Goal: Task Accomplishment & Management: Complete application form

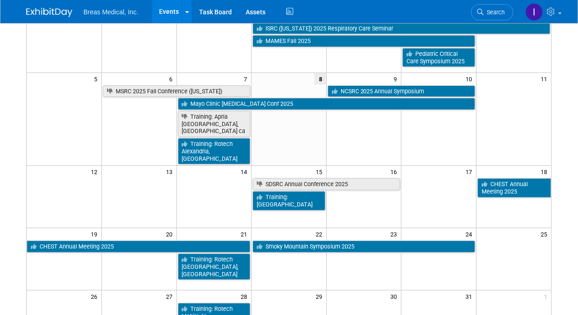
click at [168, 11] on link "Events" at bounding box center [169, 11] width 34 height 23
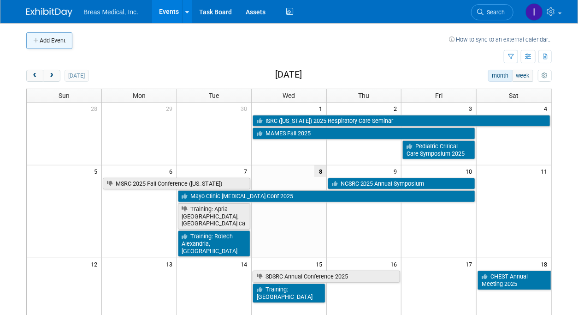
click at [61, 40] on button "Add Event" at bounding box center [49, 40] width 46 height 17
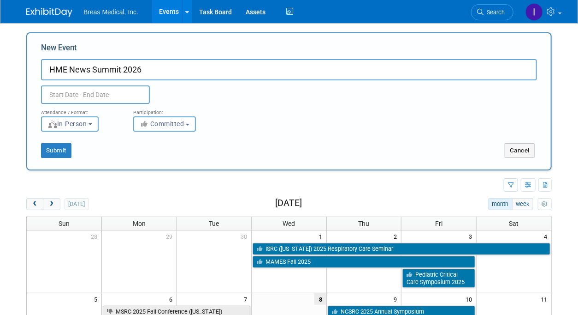
type input "HME News Summit 2026"
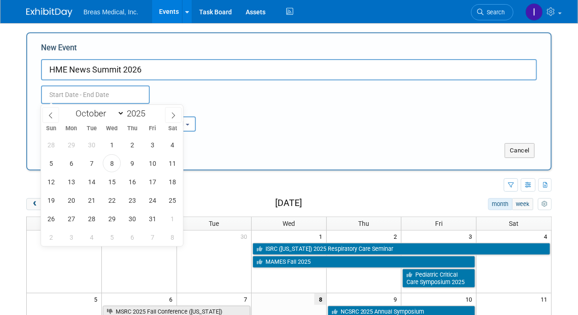
click at [133, 100] on input "text" at bounding box center [95, 94] width 109 height 18
click at [148, 111] on span at bounding box center [149, 111] width 6 height 6
type input "2026"
click at [76, 185] on span "12" at bounding box center [71, 181] width 18 height 18
click at [112, 180] on span "14" at bounding box center [112, 181] width 18 height 18
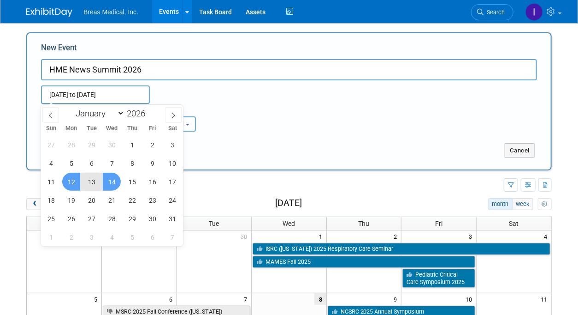
type input "Oct 12, 2026 to Oct 14, 2026"
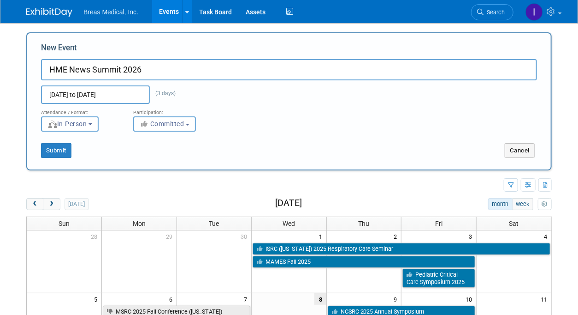
click at [231, 64] on input "HME News Summit 2026" at bounding box center [289, 69] width 496 height 21
type input "HME News Summit 2026 (date???????)"
click at [192, 128] on button "Committed" at bounding box center [164, 123] width 63 height 15
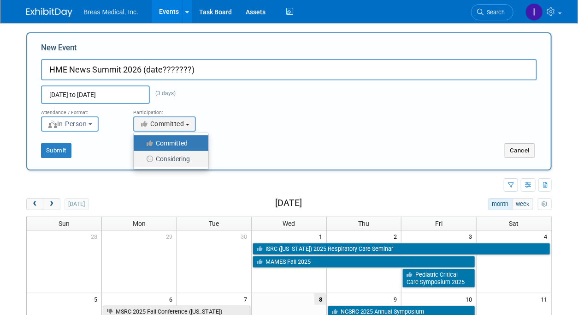
click at [168, 159] on label "Considering" at bounding box center [168, 159] width 61 height 12
click at [142, 159] on input "Considering" at bounding box center [139, 159] width 6 height 6
select select "2"
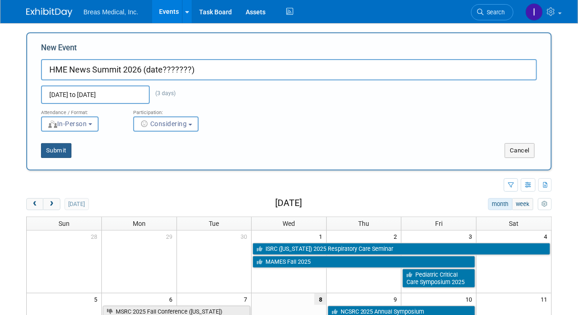
click at [65, 147] on button "Submit" at bounding box center [56, 150] width 30 height 15
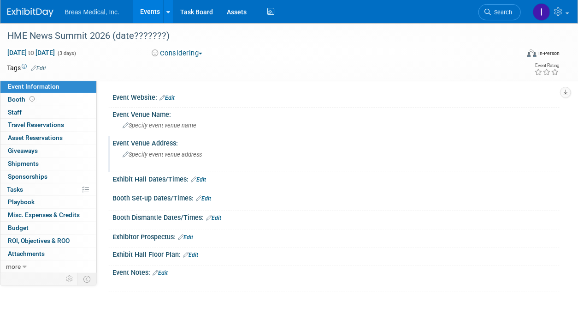
click at [165, 155] on span "Specify event venue address" at bounding box center [162, 154] width 79 height 7
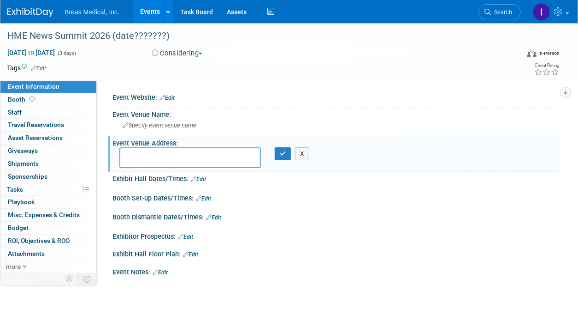
click at [178, 94] on div "Event Website: Edit" at bounding box center [336, 96] width 447 height 12
click at [174, 96] on link "Edit" at bounding box center [167, 98] width 15 height 6
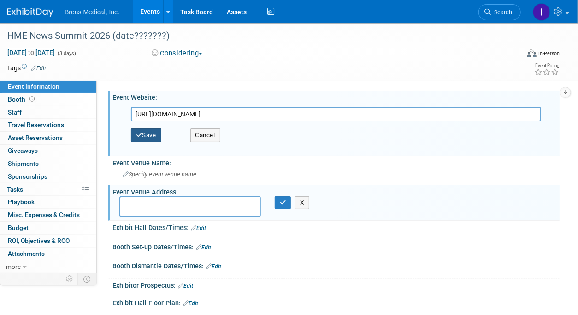
type input "https://hmesummit.com/schedule.php"
click at [143, 137] on button "Save" at bounding box center [146, 135] width 30 height 14
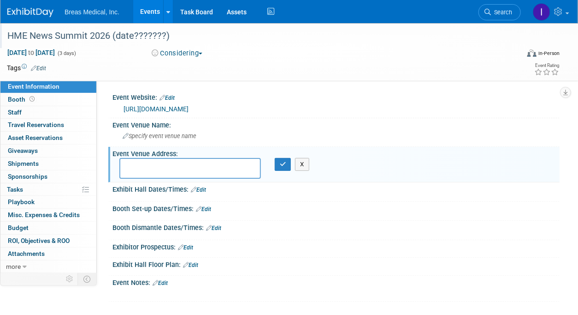
click at [54, 36] on div "HME News Summit 2026 (date???????)" at bounding box center [258, 36] width 509 height 17
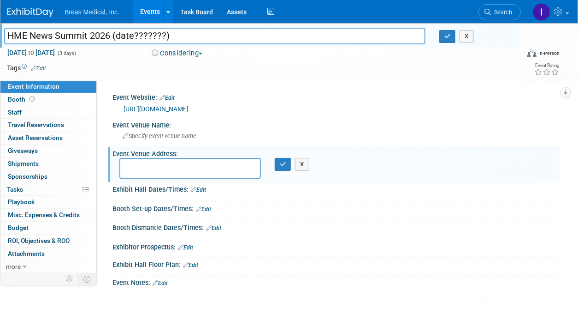
click at [57, 35] on input "HME News Summit 2026 (date???????)" at bounding box center [215, 36] width 422 height 16
type input "HME News Business Summit 2026 (date???????)"
click at [451, 41] on button "button" at bounding box center [448, 36] width 17 height 13
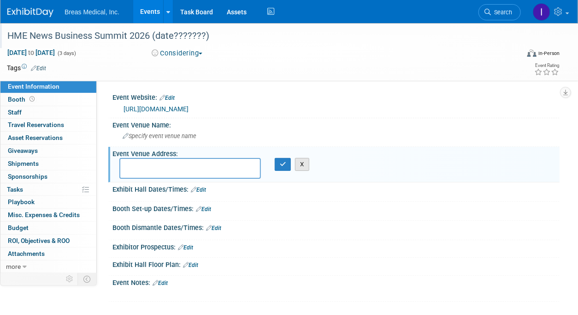
click at [302, 162] on button "X" at bounding box center [302, 164] width 14 height 13
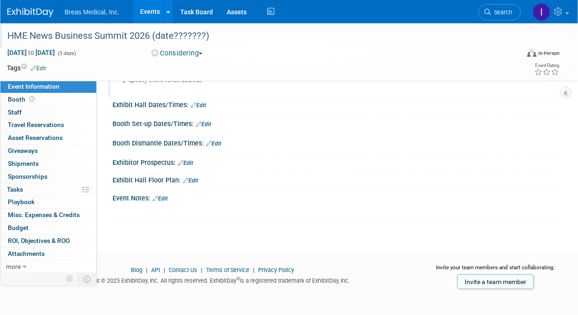
scroll to position [85, 0]
click at [162, 197] on link "Edit" at bounding box center [160, 198] width 15 height 6
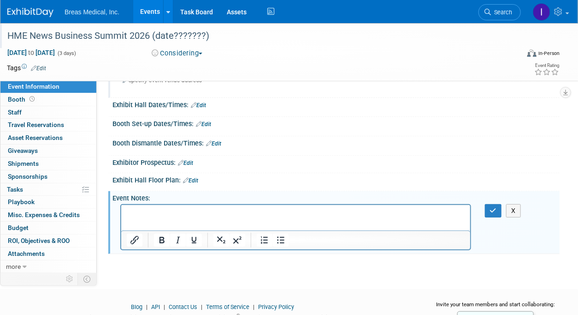
scroll to position [0, 0]
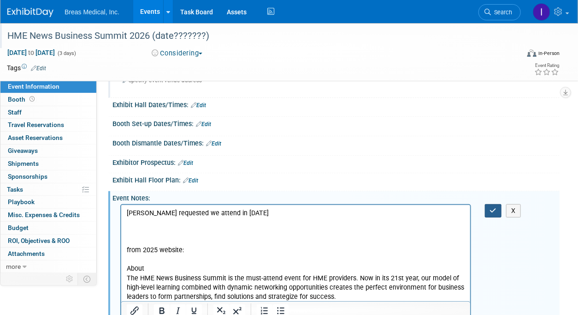
drag, startPoint x: 492, startPoint y: 206, endPoint x: 491, endPoint y: 277, distance: 71.0
click at [491, 277] on div "X" at bounding box center [336, 262] width 447 height 120
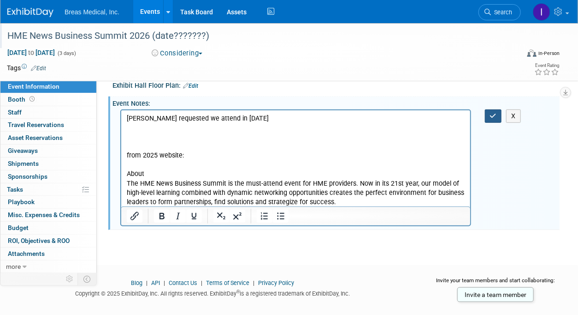
scroll to position [193, 0]
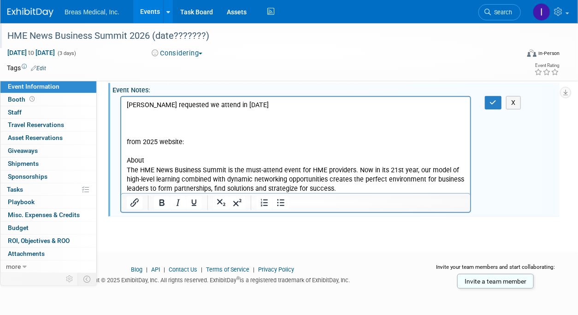
click at [355, 187] on p "The HME News Business Summit is the must-attend event for HME providers. Now in…" at bounding box center [295, 180] width 339 height 28
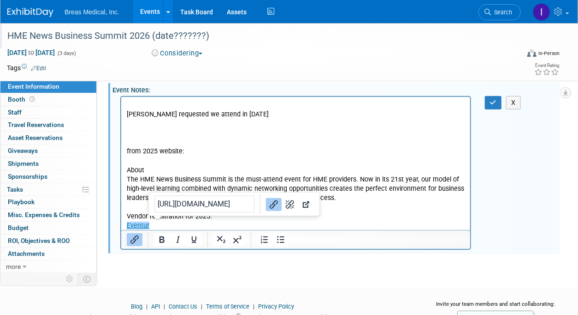
click at [180, 227] on p "Eventur﻿" at bounding box center [295, 225] width 339 height 9
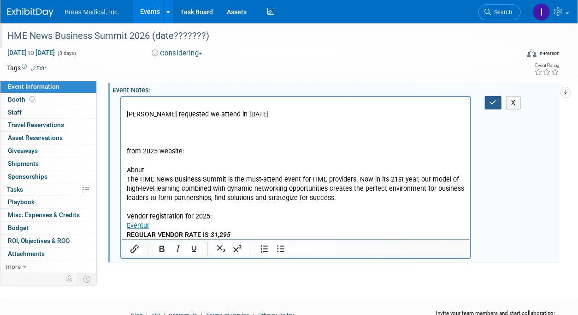
click at [493, 101] on icon "button" at bounding box center [493, 102] width 7 height 6
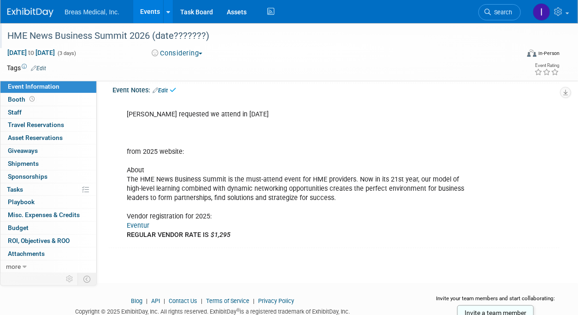
scroll to position [147, 0]
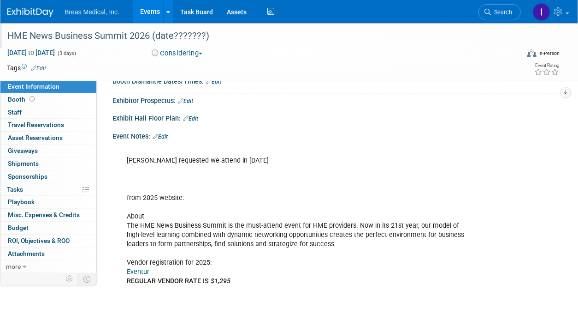
click at [321, 191] on div "Tom Fahy requested we attend in 2026 from 2025 website: About The HME News Busi…" at bounding box center [295, 216] width 351 height 148
click at [146, 11] on link "Events" at bounding box center [150, 11] width 34 height 23
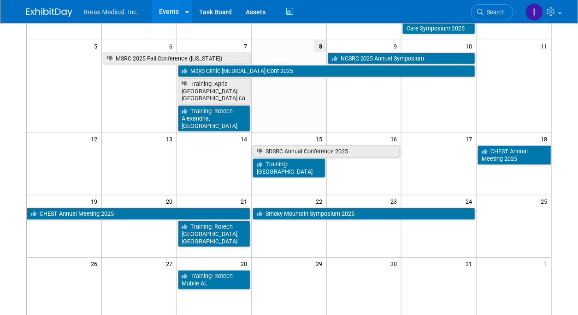
scroll to position [138, 0]
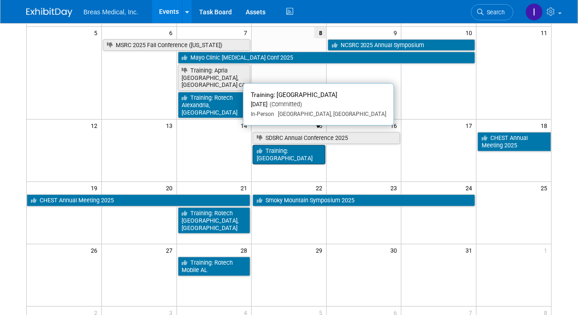
click at [292, 145] on link "Training: [GEOGRAPHIC_DATA]" at bounding box center [289, 154] width 73 height 19
